Goal: Information Seeking & Learning: Learn about a topic

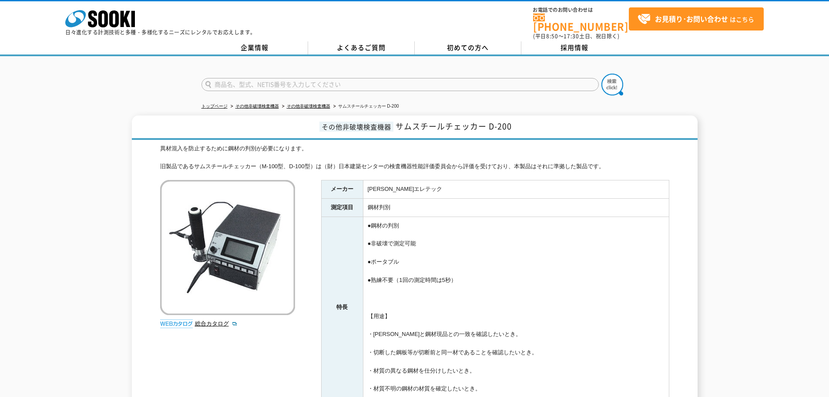
drag, startPoint x: 327, startPoint y: 161, endPoint x: 615, endPoint y: 162, distance: 287.4
click at [615, 162] on div "異材混入を防止するために鋼材の判別が必要になります。 旧製品であるサムスチールチェッカー（M-100型、D-100型）は（財）日本建築センターの検査機器性能評…" at bounding box center [414, 157] width 509 height 27
click at [620, 183] on td "[PERSON_NAME]エレテック" at bounding box center [516, 189] width 306 height 18
drag, startPoint x: 161, startPoint y: 142, endPoint x: 312, endPoint y: 142, distance: 151.1
click at [312, 144] on div "異材混入を防止するために鋼材の判別が必要になります。 旧製品であるサムスチールチェッカー（M-100型、D-100型）は（財）日本建築センターの検査機器性能評…" at bounding box center [414, 157] width 509 height 27
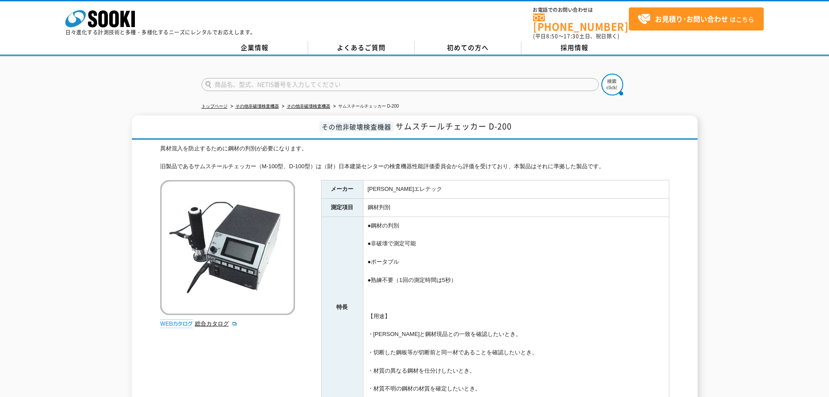
click at [315, 164] on div "異材混入を防止するために鋼材の判別が必要になります。 旧製品であるサムスチールチェッカー（M-100型、D-100型）は（財）日本建築センターの検査機器性能評…" at bounding box center [414, 157] width 509 height 27
drag, startPoint x: 305, startPoint y: 141, endPoint x: 160, endPoint y: 141, distance: 145.4
click at [160, 144] on div "異材混入を防止するために鋼材の判別が必要になります。 旧製品であるサムスチールチェッカー（M-100型、D-100型）は（財）日本建築センターの検査機器性能評…" at bounding box center [414, 157] width 509 height 27
drag, startPoint x: 161, startPoint y: 161, endPoint x: 630, endPoint y: 179, distance: 469.7
click at [632, 159] on div "異材混入を防止するために鋼材の判別が必要になります。 旧製品であるサムスチールチェッカー（M-100型、D-100型）は（財）日本建築センターの検査機器性能評…" at bounding box center [414, 157] width 509 height 27
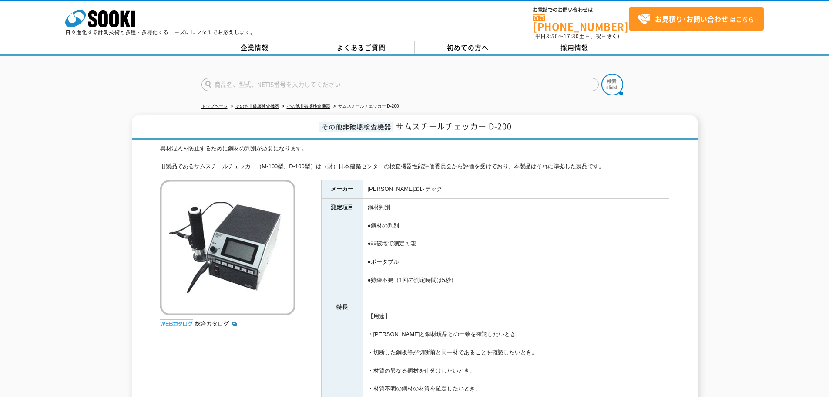
click at [598, 216] on td "●鋼材の判別 ●非破壊で測定可能 ●ポータブル ●熟練不要（1回の測定時間は5秒） 【用途】 ・ミルシートと鋼材現品との一致を確認したいとき。 ・切断した鋼板…" at bounding box center [516, 306] width 306 height 181
drag, startPoint x: 607, startPoint y: 160, endPoint x: 164, endPoint y: 144, distance: 443.1
click at [164, 144] on div "異材混入を防止するために鋼材の判別が必要になります。 旧製品であるサムスチールチェッカー（M-100型、D-100型）は（財）日本建築センターの検査機器性能評…" at bounding box center [414, 157] width 509 height 27
click at [160, 144] on div "異材混入を防止するために鋼材の判別が必要になります。 旧製品であるサムスチールチェッカー（M-100型、D-100型）は（財）日本建築センターの検査機器性能評…" at bounding box center [414, 157] width 509 height 27
drag, startPoint x: 161, startPoint y: 142, endPoint x: 616, endPoint y: 185, distance: 457.1
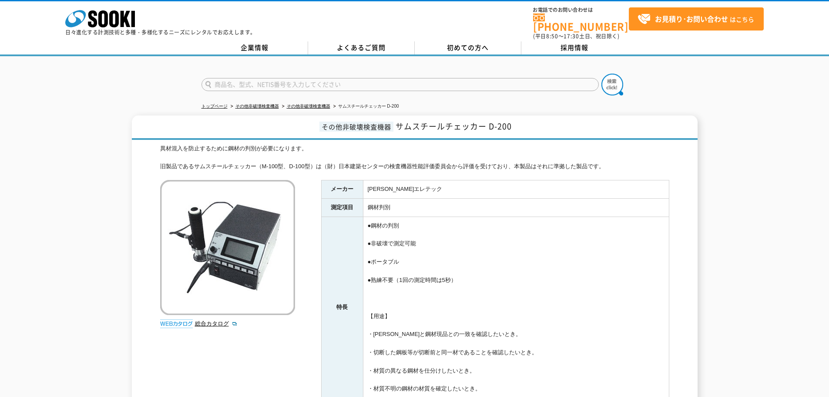
click at [614, 170] on div "異材混入を防止するために鋼材の判別が必要になります。 旧製品であるサムスチールチェッカー（M-100型、D-100型）は（財）日本建築センターの検査機器性能評…" at bounding box center [414, 299] width 509 height 310
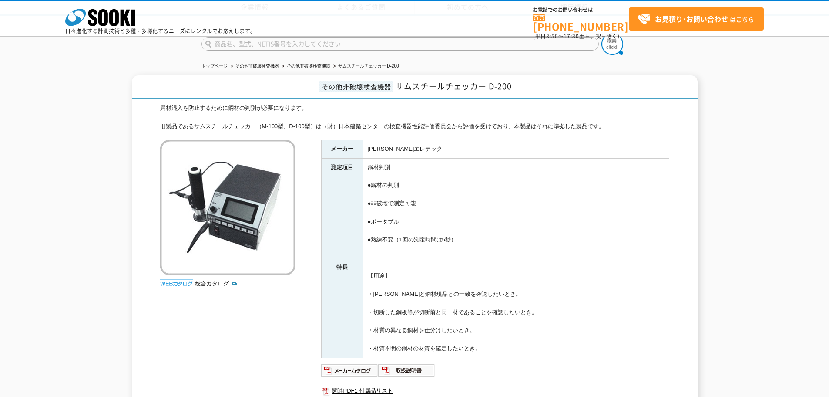
scroll to position [141, 0]
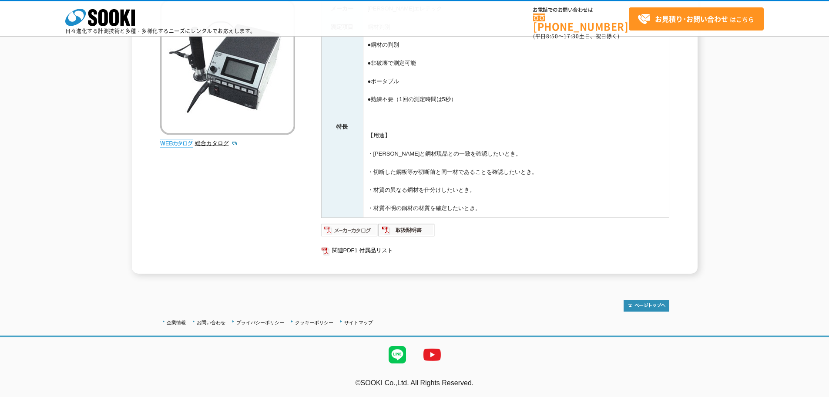
click at [357, 231] on img at bounding box center [349, 230] width 57 height 14
drag, startPoint x: 337, startPoint y: 125, endPoint x: 354, endPoint y: 125, distance: 16.6
click at [351, 125] on th "特長" at bounding box center [342, 126] width 42 height 181
drag, startPoint x: 371, startPoint y: 133, endPoint x: 563, endPoint y: 216, distance: 209.7
click at [563, 216] on td "●鋼材の判別 ●非破壊で測定可能 ●ポータブル ●熟練不要（1回の測定時間は5秒） 【用途】 ・ミルシートと鋼材現品との一致を確認したいとき。 ・切断した鋼板…" at bounding box center [516, 126] width 306 height 181
